Goal: Information Seeking & Learning: Understand process/instructions

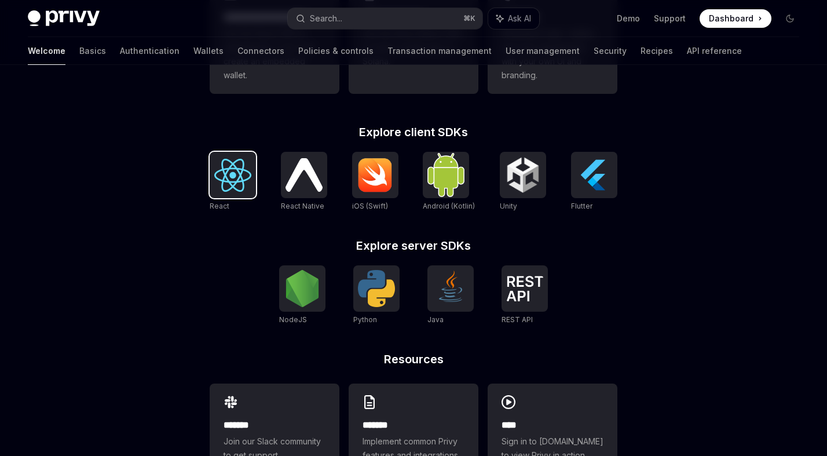
scroll to position [420, 0]
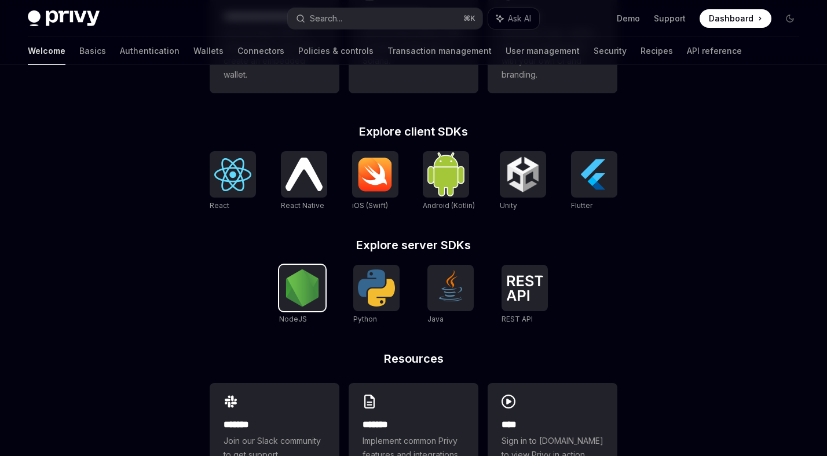
click at [317, 302] on img at bounding box center [302, 287] width 37 height 37
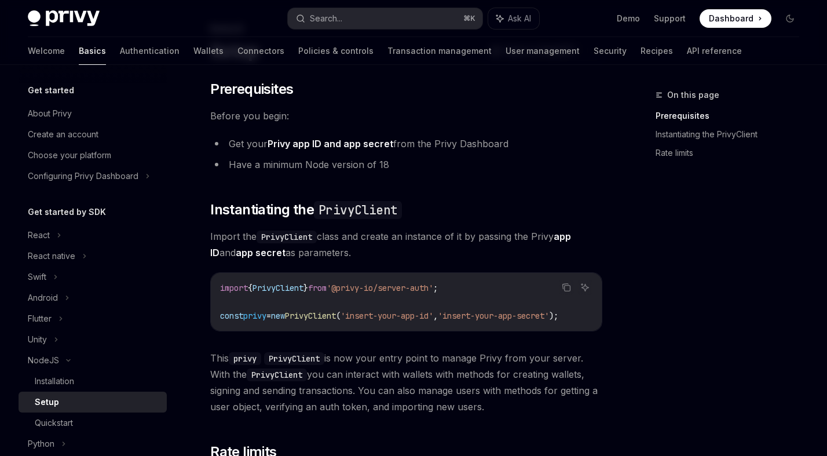
scroll to position [67, 0]
click at [333, 299] on code "import { PrivyClient } from '@privy-io/server-auth' ; const privy = new PrivyCl…" at bounding box center [406, 301] width 372 height 42
click at [333, 319] on span "PrivyClient" at bounding box center [310, 315] width 51 height 10
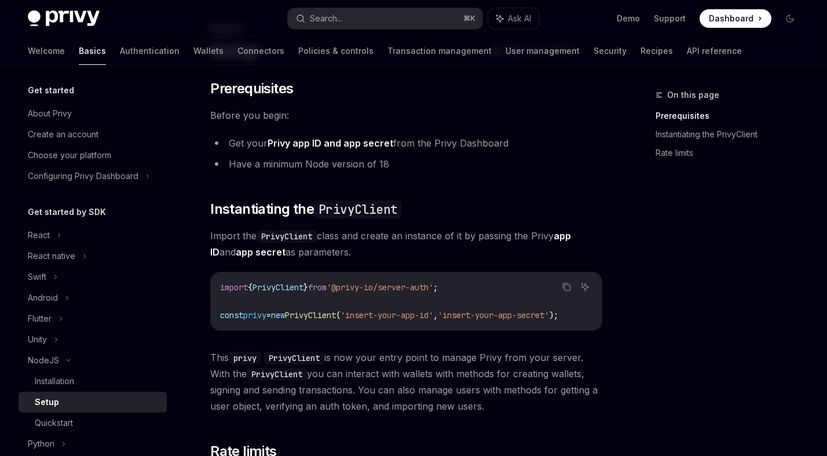
click at [333, 319] on span "PrivyClient" at bounding box center [310, 315] width 51 height 10
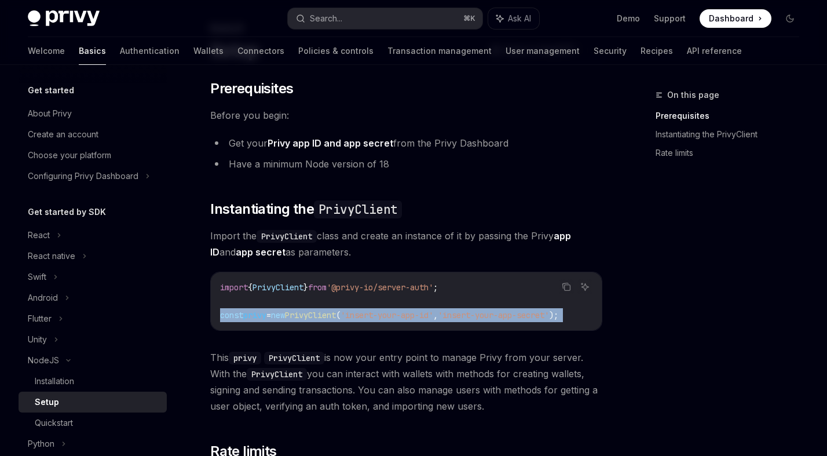
click at [333, 319] on span "PrivyClient" at bounding box center [310, 315] width 51 height 10
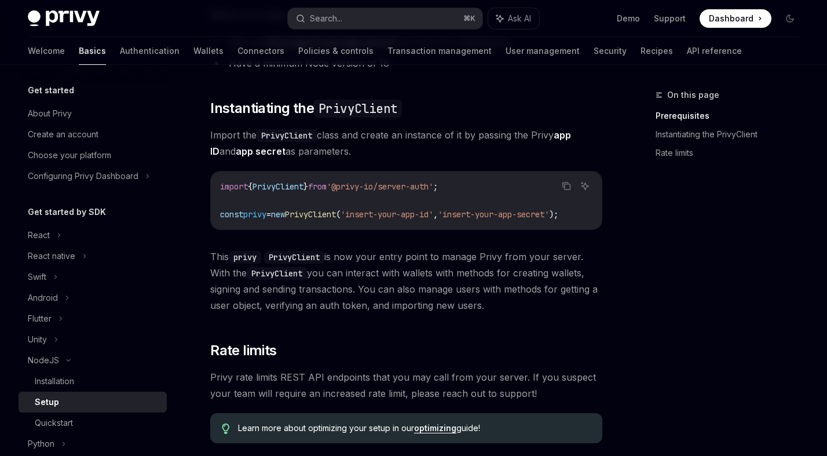
scroll to position [331, 0]
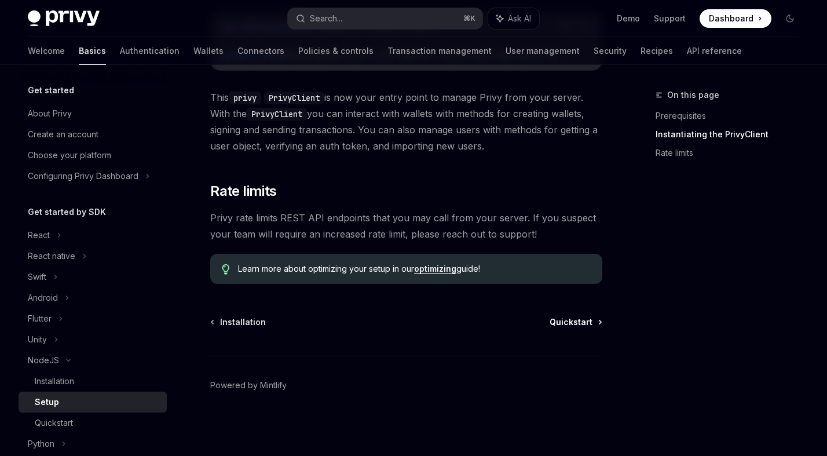
click at [560, 319] on span "Quickstart" at bounding box center [571, 322] width 43 height 12
type textarea "*"
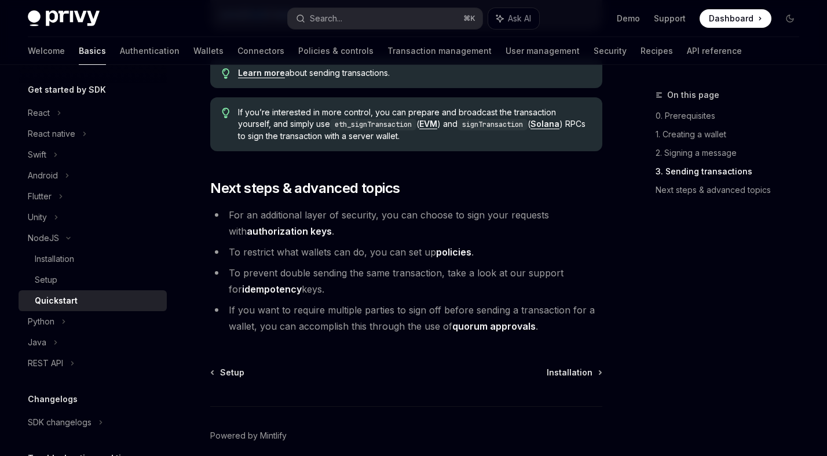
scroll to position [1269, 0]
